Goal: Information Seeking & Learning: Learn about a topic

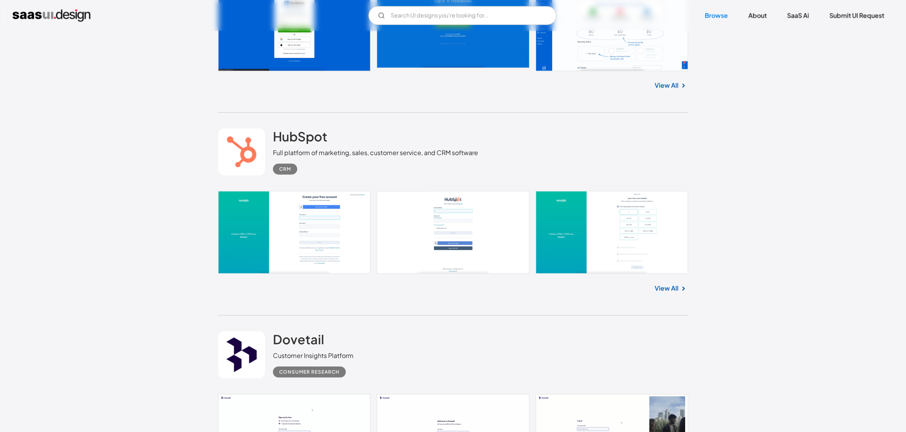
scroll to position [1519, 0]
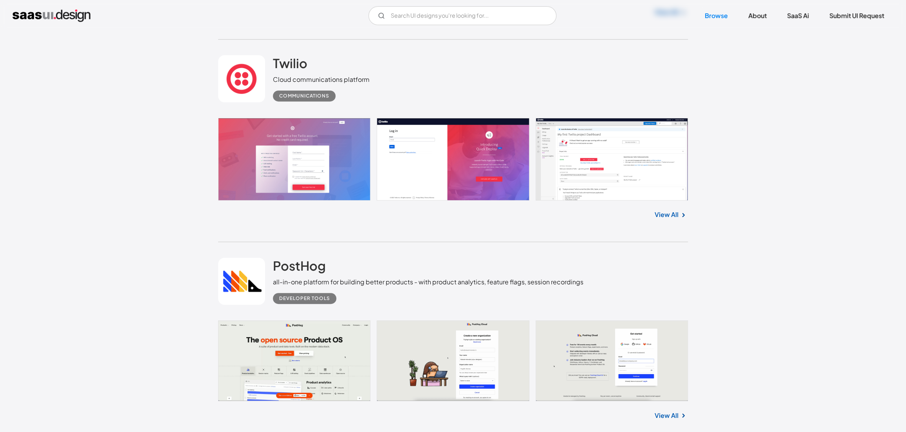
scroll to position [2764, 0]
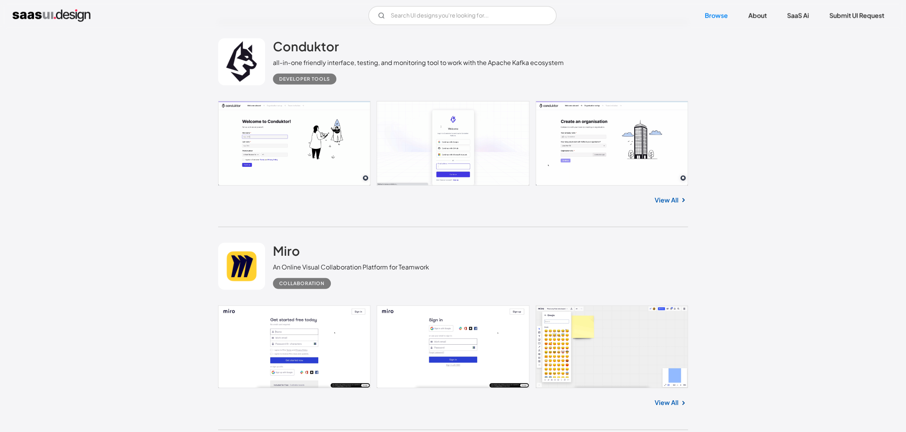
scroll to position [6906, 0]
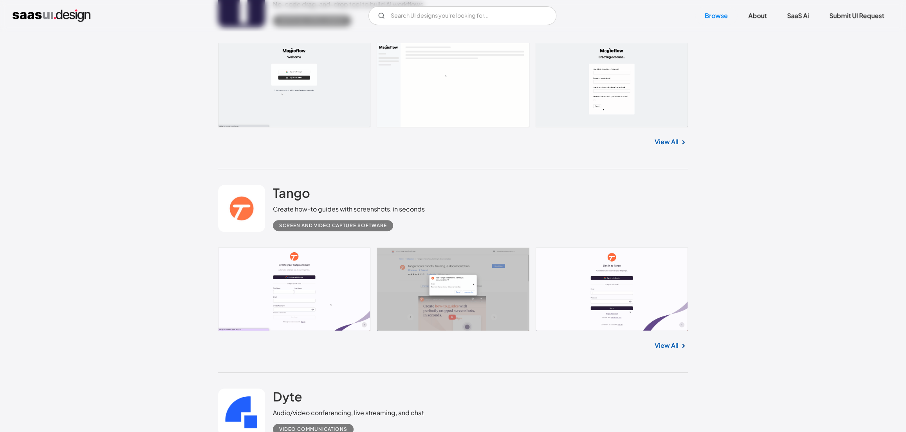
scroll to position [7757, 0]
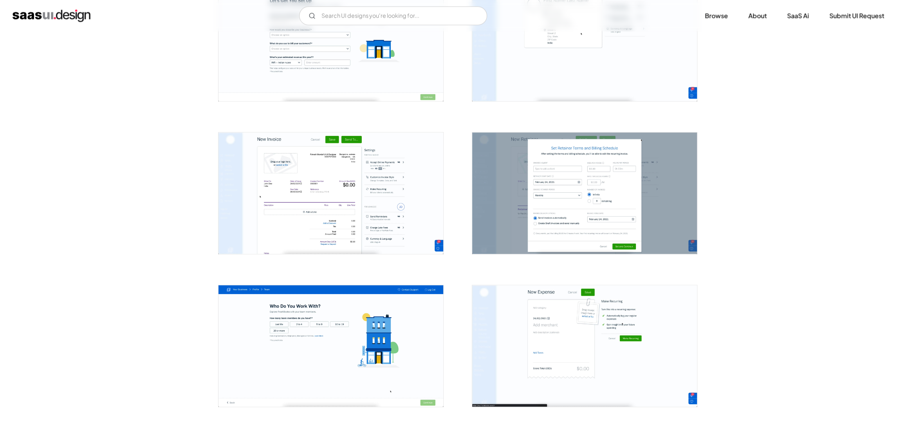
scroll to position [890, 0]
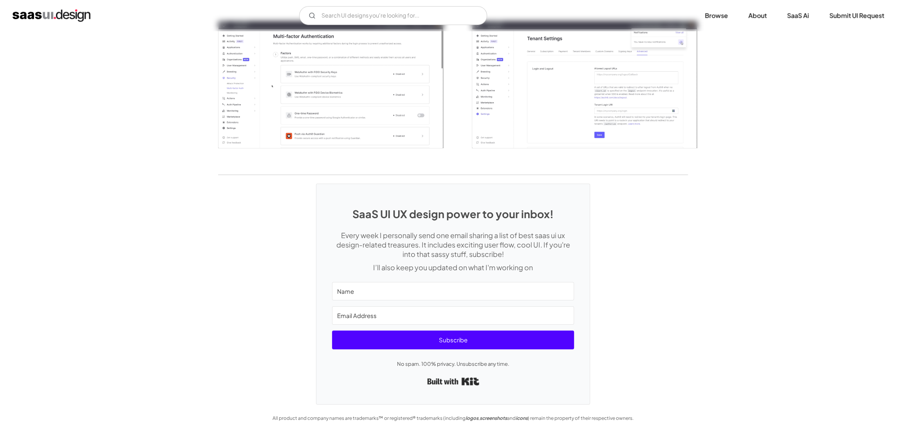
scroll to position [2231, 0]
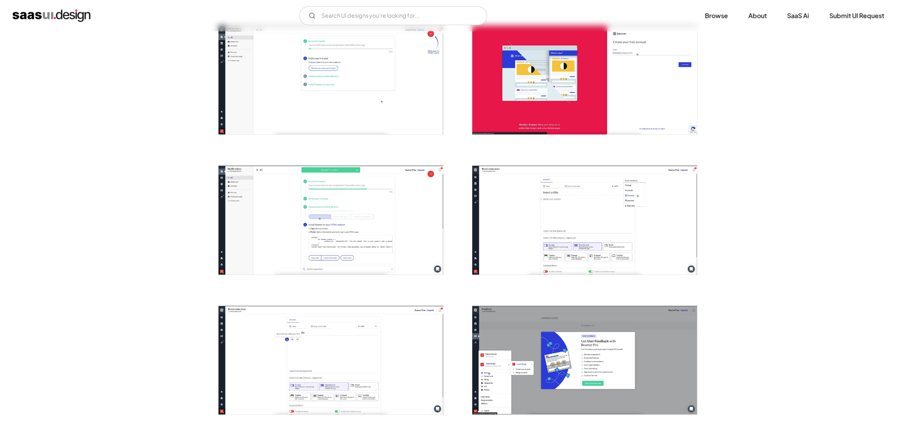
scroll to position [458, 0]
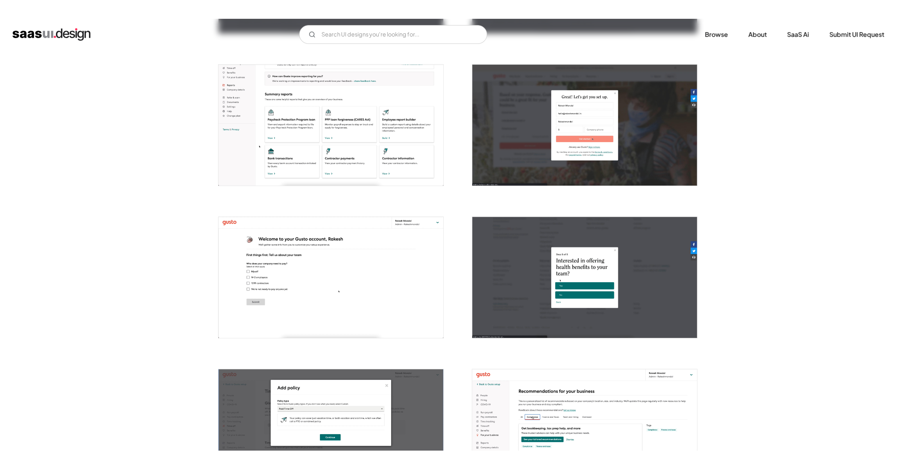
scroll to position [297, 0]
